Goal: Navigation & Orientation: Understand site structure

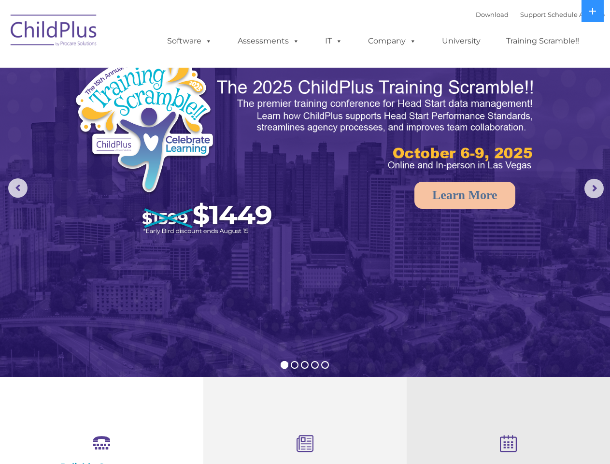
select select "MEDIUM"
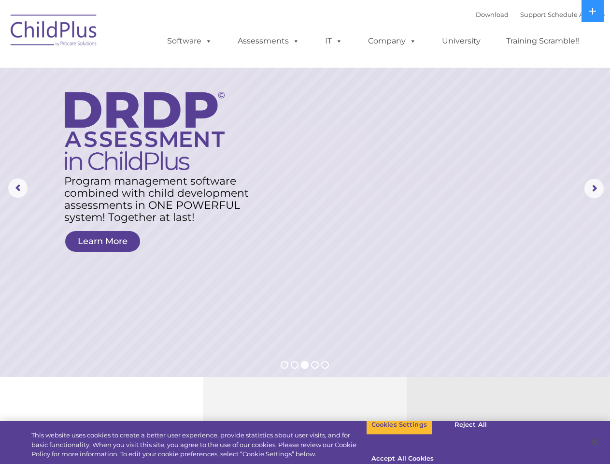
click at [305, 232] on rs-layer at bounding box center [305, 188] width 610 height 377
click at [207, 41] on span at bounding box center [207, 40] width 11 height 9
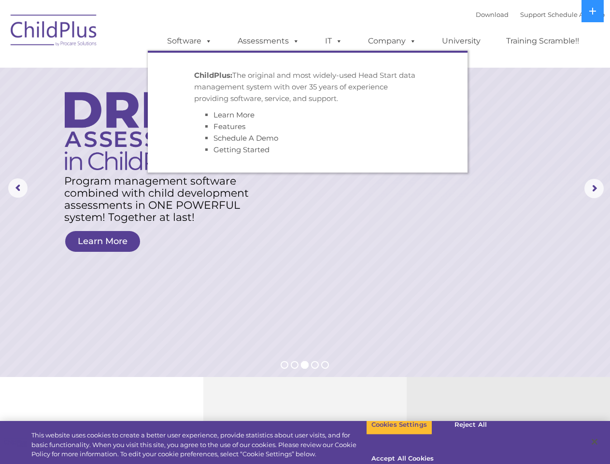
click at [294, 41] on span at bounding box center [294, 40] width 11 height 9
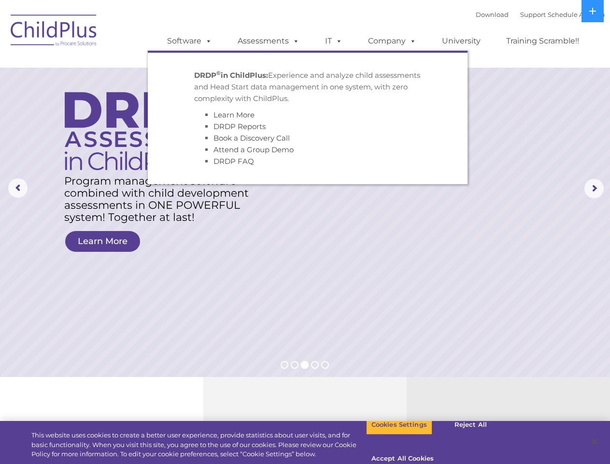
click at [334, 41] on span at bounding box center [337, 40] width 11 height 9
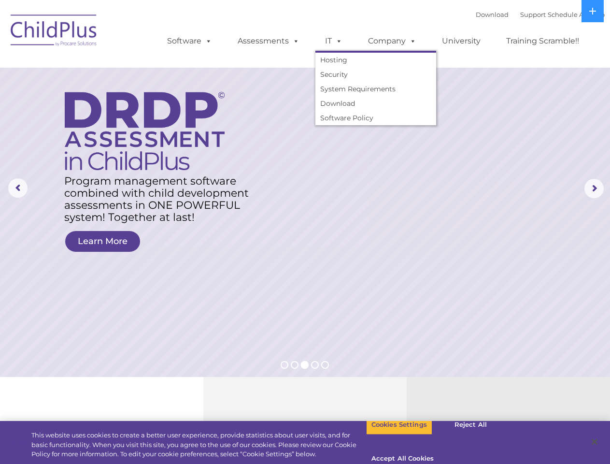
click at [337, 41] on span at bounding box center [337, 40] width 11 height 9
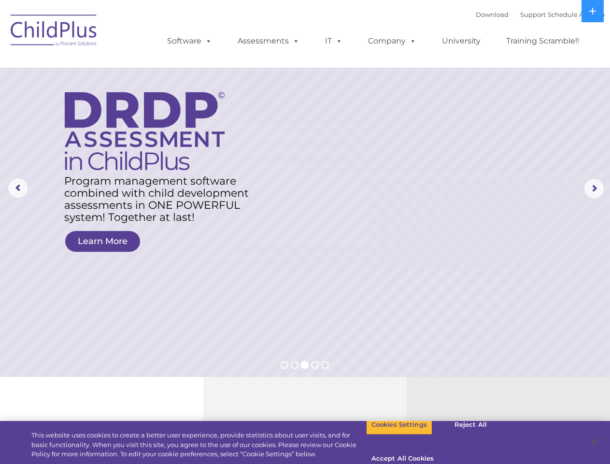
click at [392, 41] on link "Company" at bounding box center [393, 40] width 68 height 19
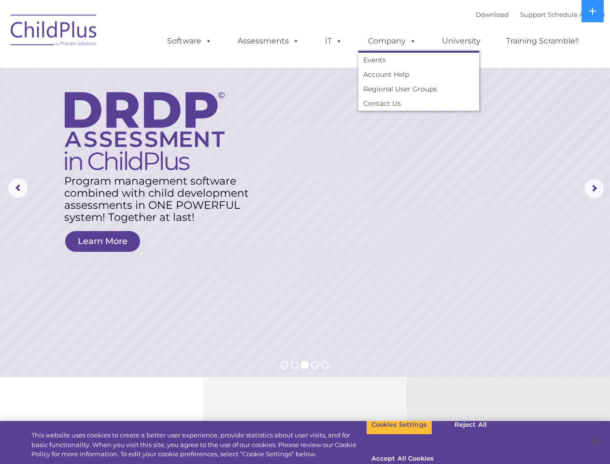
click at [411, 41] on span at bounding box center [411, 40] width 11 height 9
